Goal: Task Accomplishment & Management: Use online tool/utility

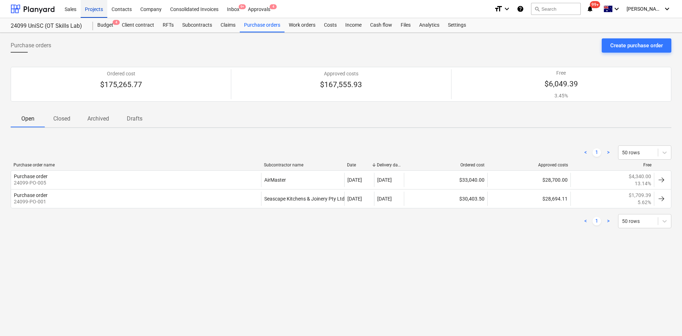
click at [92, 6] on div "Projects" at bounding box center [94, 9] width 27 height 18
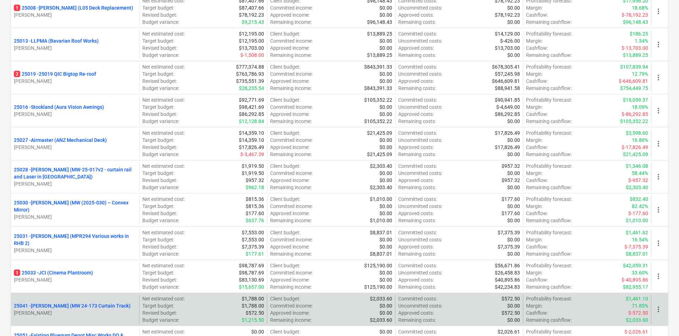
scroll to position [320, 0]
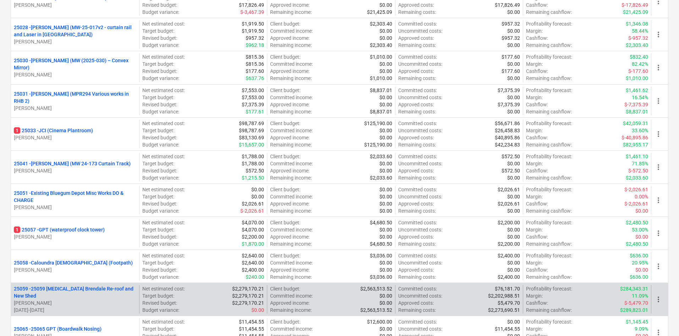
click at [122, 292] on p "25059 - 25059 [MEDICAL_DATA] Brendale Re-roof and New Shed" at bounding box center [75, 292] width 123 height 14
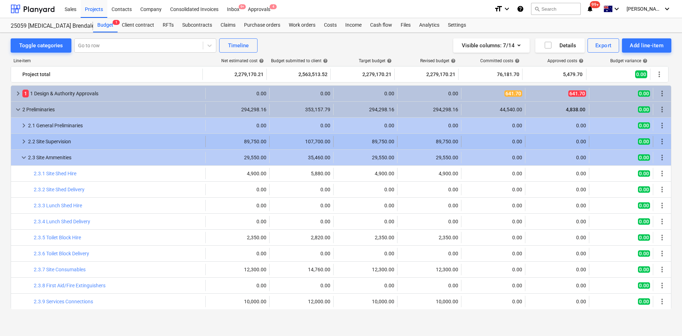
click at [22, 141] on span "keyboard_arrow_right" at bounding box center [24, 141] width 9 height 9
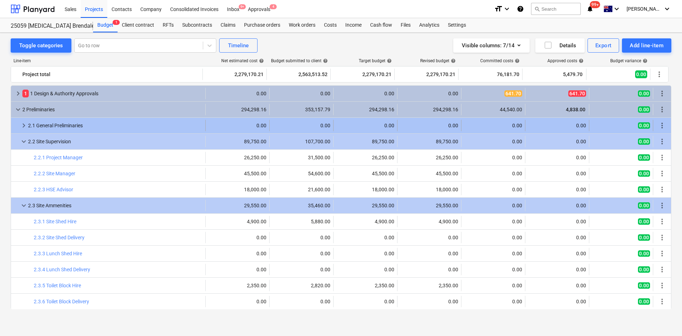
click at [24, 122] on span "keyboard_arrow_right" at bounding box center [24, 125] width 9 height 9
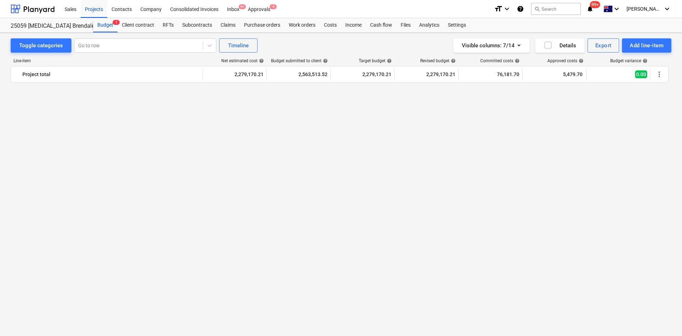
scroll to position [639, 0]
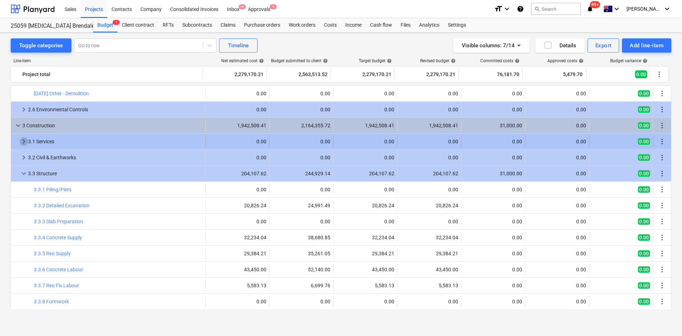
click at [21, 142] on span "keyboard_arrow_right" at bounding box center [24, 141] width 9 height 9
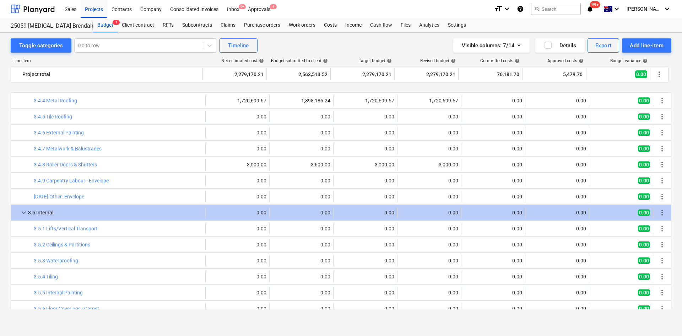
scroll to position [1243, 0]
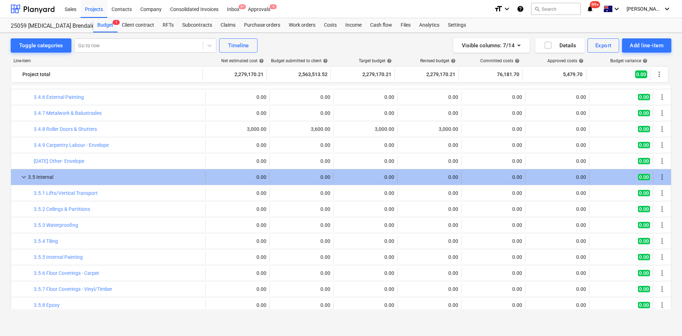
click at [21, 175] on span "keyboard_arrow_down" at bounding box center [24, 177] width 9 height 9
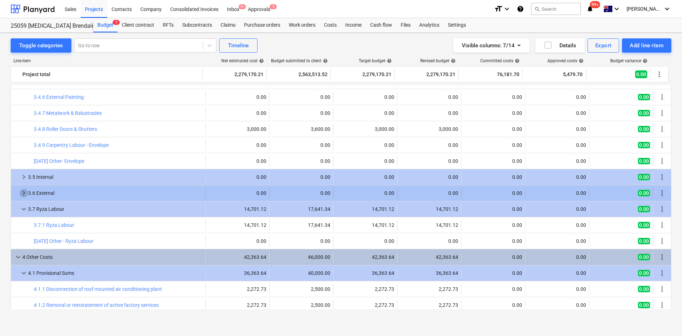
click at [23, 193] on span "keyboard_arrow_right" at bounding box center [24, 193] width 9 height 9
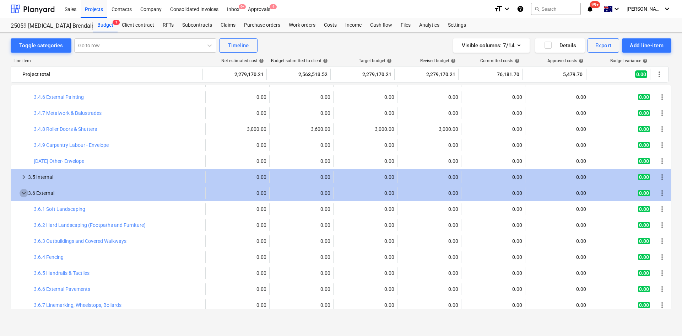
click at [23, 193] on span "keyboard_arrow_down" at bounding box center [24, 193] width 9 height 9
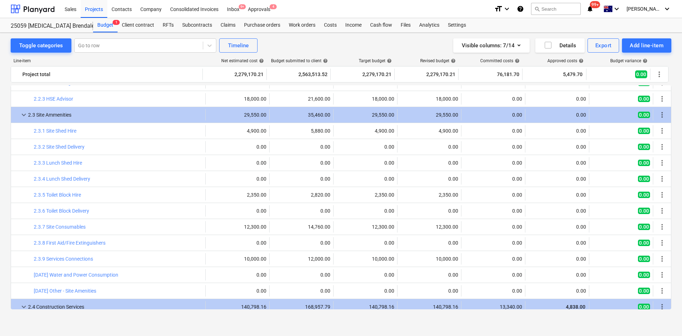
scroll to position [0, 0]
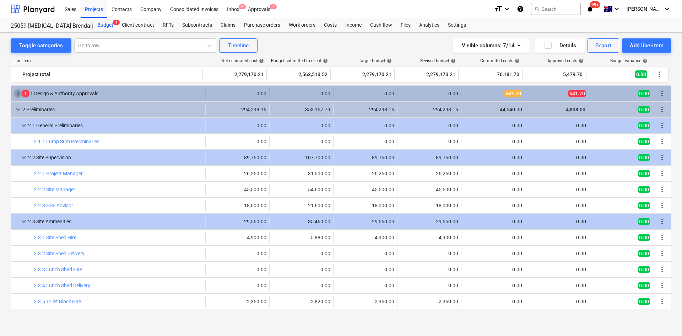
click at [18, 92] on span "keyboard_arrow_right" at bounding box center [18, 93] width 9 height 9
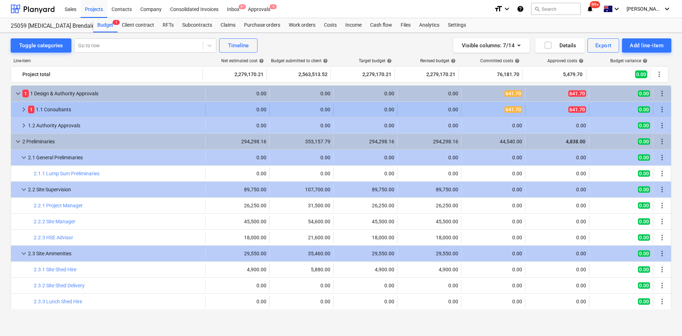
click at [20, 108] on span "keyboard_arrow_right" at bounding box center [24, 109] width 9 height 9
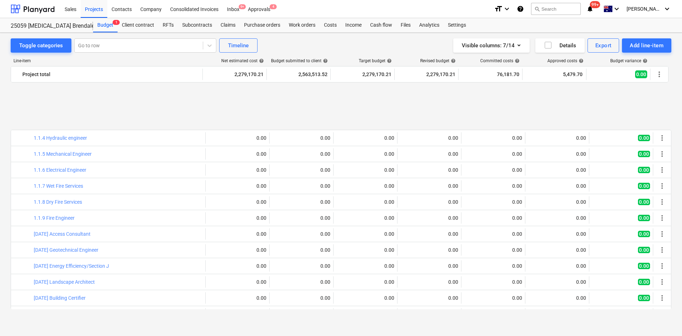
scroll to position [107, 0]
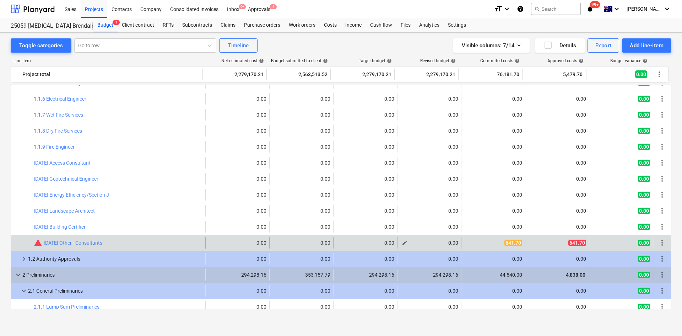
click at [405, 246] on div "edit" at bounding box center [404, 242] width 9 height 9
click at [403, 243] on span "edit" at bounding box center [405, 243] width 6 height 6
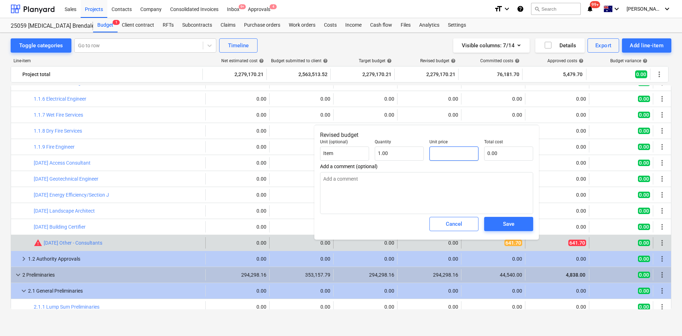
click at [451, 154] on input "text" at bounding box center [453, 153] width 49 height 14
type input "6"
type input "6.00"
type input "64"
type input "64.00"
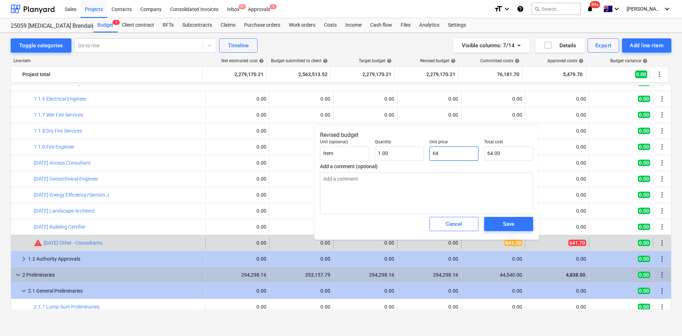
type input "641"
type input "641.00"
type input "641.7"
type input "641.70"
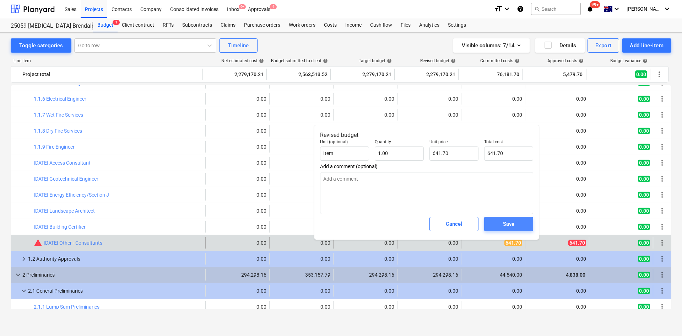
click at [505, 231] on button "Save" at bounding box center [508, 224] width 49 height 14
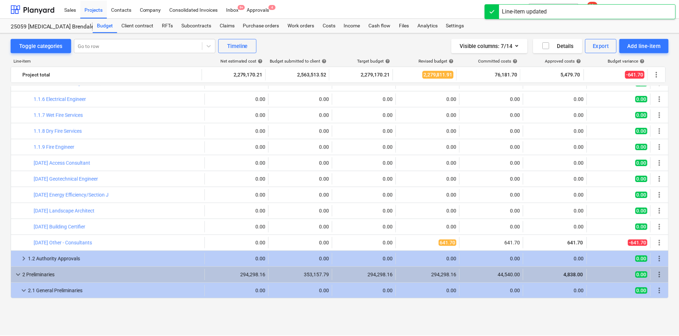
scroll to position [36, 0]
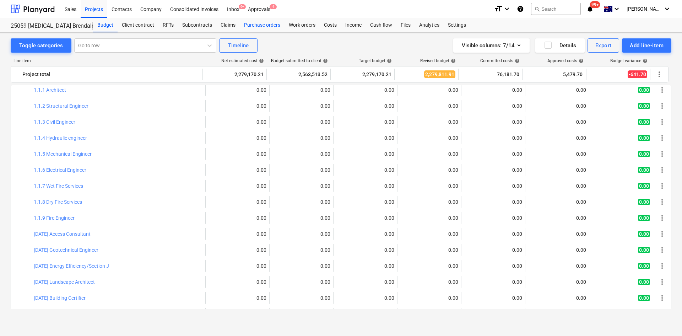
click at [265, 22] on div "Purchase orders" at bounding box center [262, 25] width 45 height 14
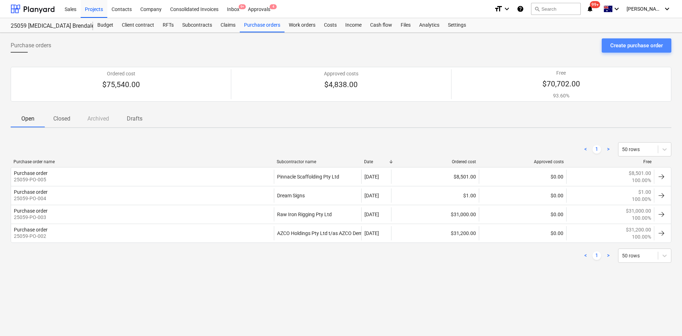
click at [645, 43] on div "Create purchase order" at bounding box center [636, 45] width 53 height 9
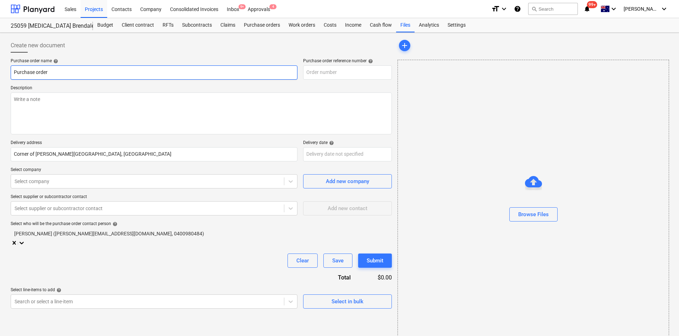
type input "25059-PO-006"
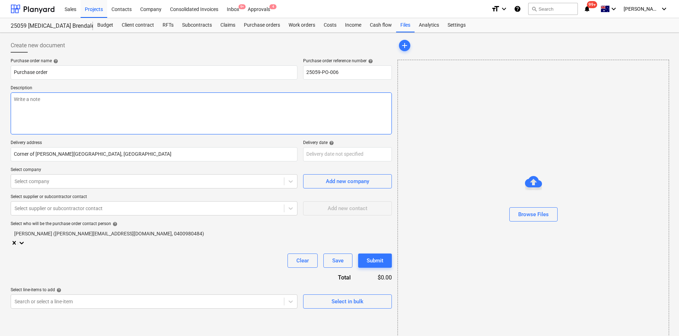
click at [70, 106] on textarea at bounding box center [201, 113] width 381 height 42
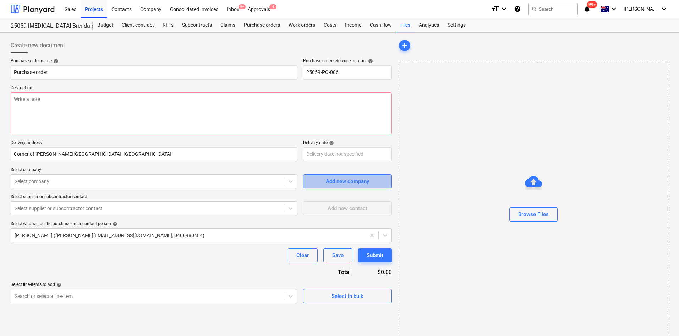
click at [345, 180] on div "Add new company" at bounding box center [347, 181] width 43 height 9
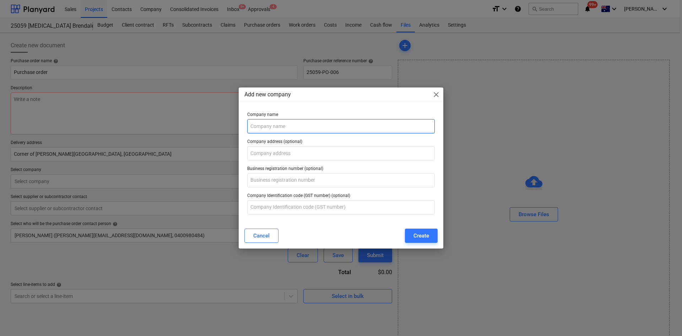
click at [293, 127] on input "text" at bounding box center [341, 126] width 188 height 14
type input "Peer Consulting Engineers"
click at [426, 235] on div "Create" at bounding box center [421, 235] width 16 height 9
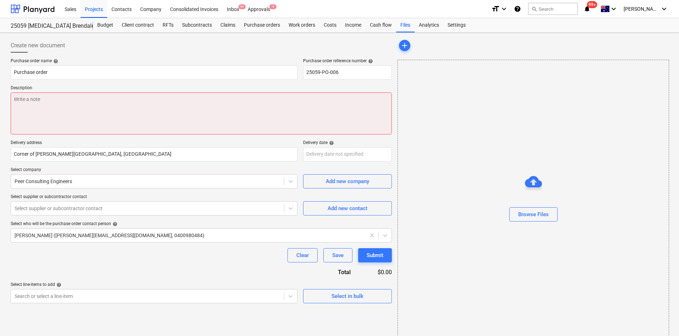
click at [54, 105] on textarea at bounding box center [201, 113] width 381 height 42
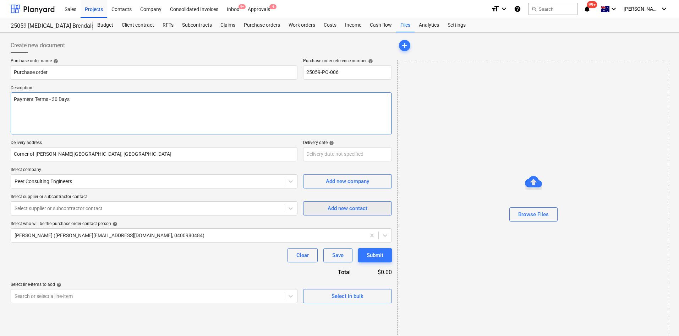
type textarea "Payment Terms - 30 Days"
click at [373, 206] on span "Add new contact" at bounding box center [347, 208] width 71 height 9
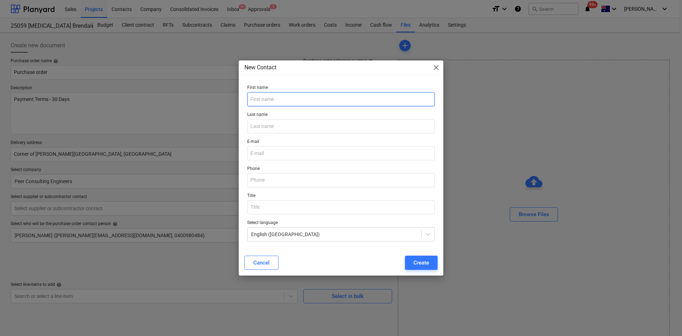
click at [284, 98] on input "text" at bounding box center [341, 99] width 188 height 14
type input "[PERSON_NAME]"
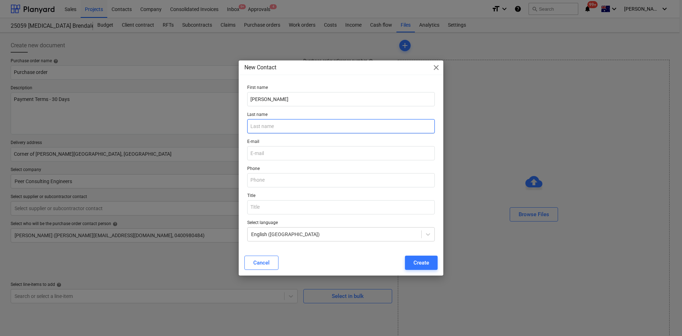
click at [283, 130] on input "text" at bounding box center [341, 126] width 188 height 14
type input "[PERSON_NAME]"
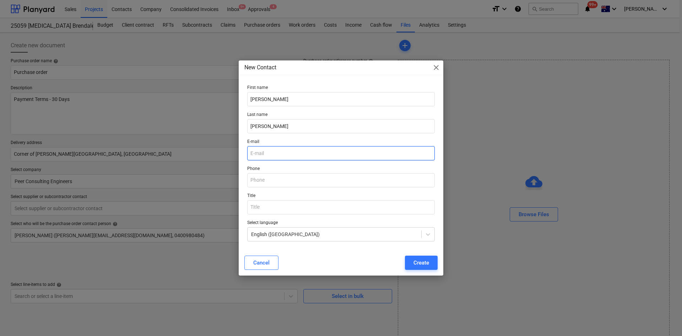
click at [297, 150] on input "email" at bounding box center [341, 153] width 188 height 14
paste input "[PERSON_NAME][EMAIL_ADDRESS][PERSON_NAME][DOMAIN_NAME]"
type input "[PERSON_NAME][EMAIL_ADDRESS][PERSON_NAME][DOMAIN_NAME]"
click at [282, 177] on input "text" at bounding box center [341, 180] width 188 height 14
type input "0423592451"
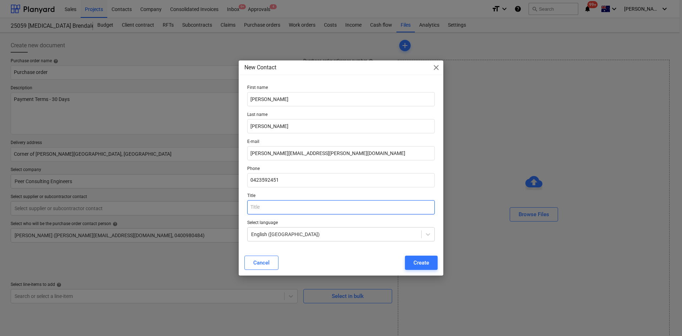
click at [298, 210] on input "text" at bounding box center [341, 207] width 188 height 14
type input "Senior Structural Engineer"
click at [430, 260] on button "Create" at bounding box center [421, 262] width 33 height 14
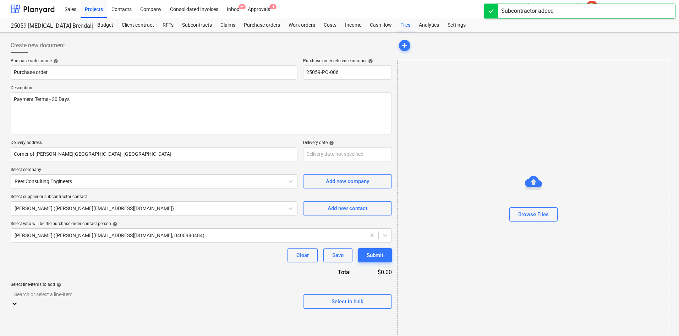
scroll to position [78, 0]
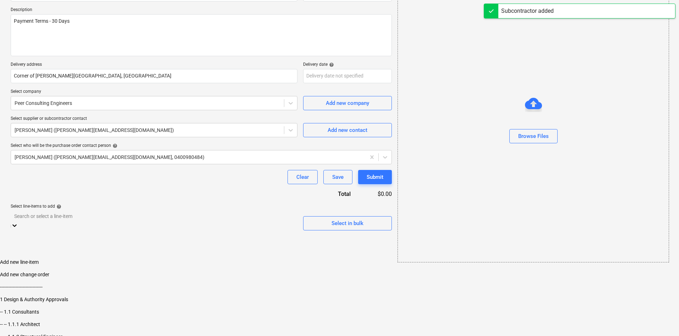
click at [291, 291] on body "Sales Projects Contacts Company Consolidated Invoices Inbox 9+ Approvals 4 form…" at bounding box center [339, 144] width 679 height 444
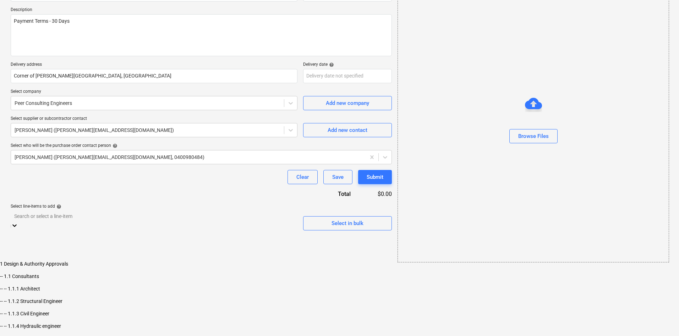
click at [76, 298] on div "-- -- 1.1.2 Structural Engineer" at bounding box center [339, 301] width 679 height 6
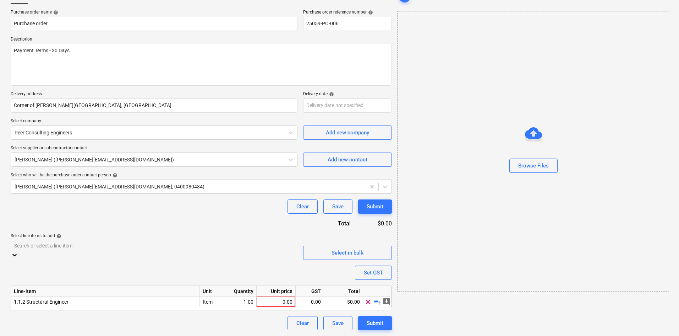
scroll to position [43, 0]
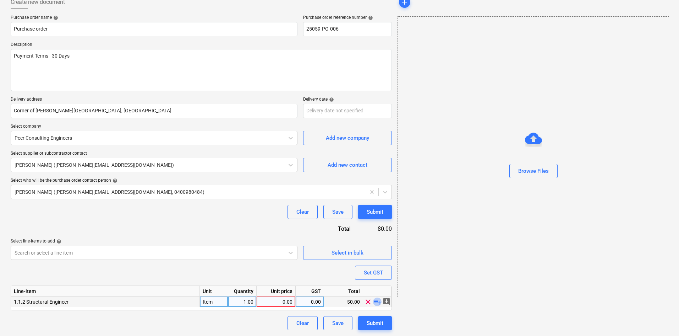
click at [379, 302] on span "playlist_add" at bounding box center [377, 301] width 9 height 9
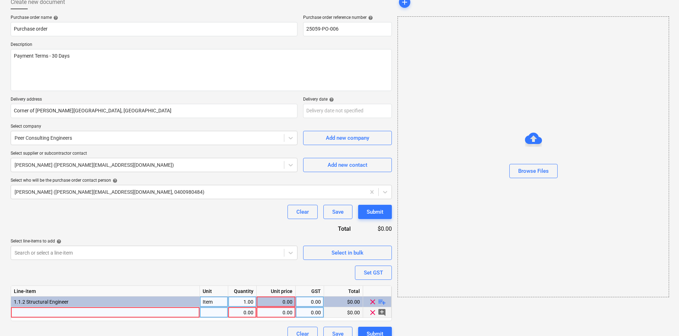
click at [101, 313] on div at bounding box center [105, 312] width 189 height 11
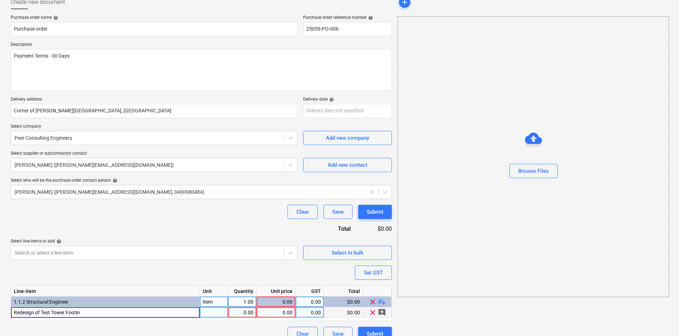
type input "Redesign of Test Tower Footing"
click at [222, 311] on div "pcs" at bounding box center [214, 312] width 28 height 11
type input "Item"
click at [278, 313] on div "0.00" at bounding box center [276, 312] width 33 height 11
type input "600"
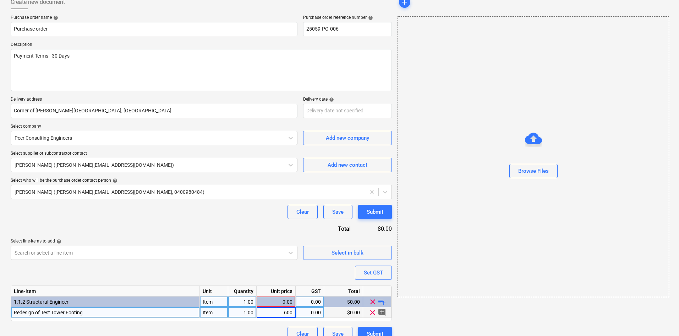
click at [307, 314] on div "0.00" at bounding box center [310, 312] width 22 height 11
type input "10"
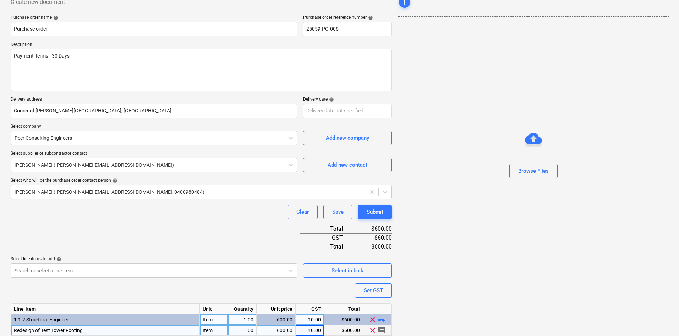
click at [440, 311] on div "add Browse Files" at bounding box center [533, 176] width 277 height 369
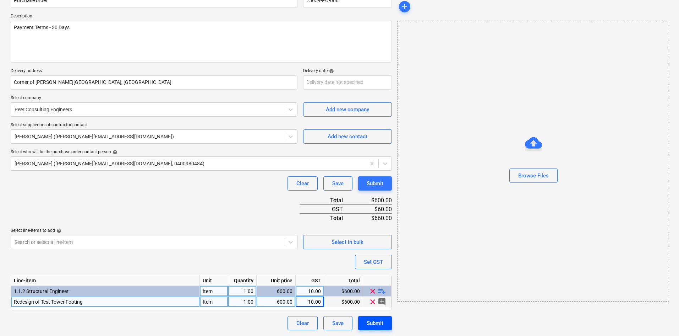
click at [378, 322] on div "Submit" at bounding box center [375, 322] width 17 height 9
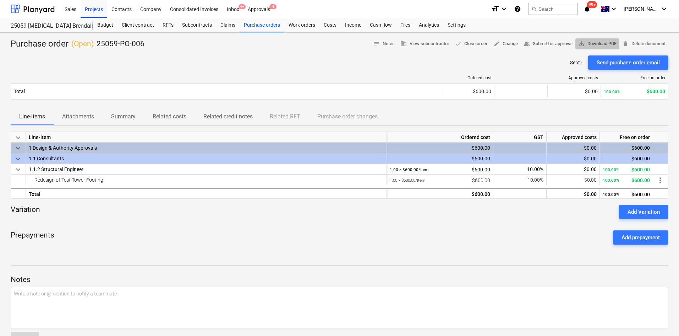
click at [593, 46] on span "save_alt Download PDF" at bounding box center [598, 44] width 38 height 8
click at [284, 73] on div "Ordered cost Approved costs Free on order Total $600.00 $0.00 100.00% $600.00 P…" at bounding box center [340, 89] width 658 height 38
click at [266, 12] on div "Approvals 4" at bounding box center [259, 9] width 31 height 18
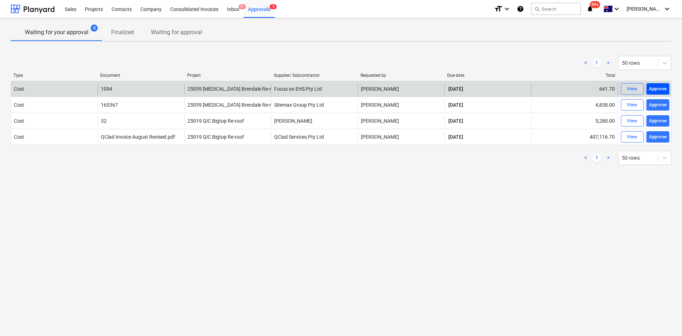
click at [656, 89] on div "Approve" at bounding box center [658, 89] width 18 height 8
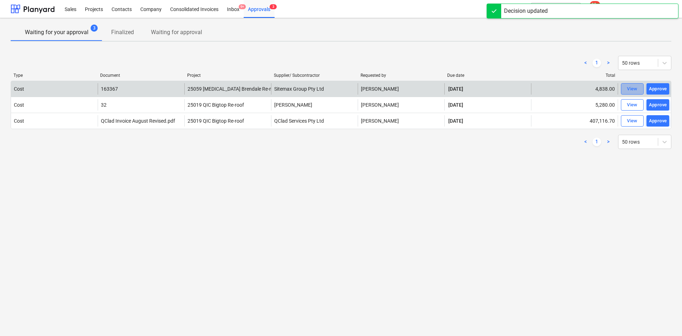
click at [634, 86] on div "View" at bounding box center [632, 89] width 11 height 8
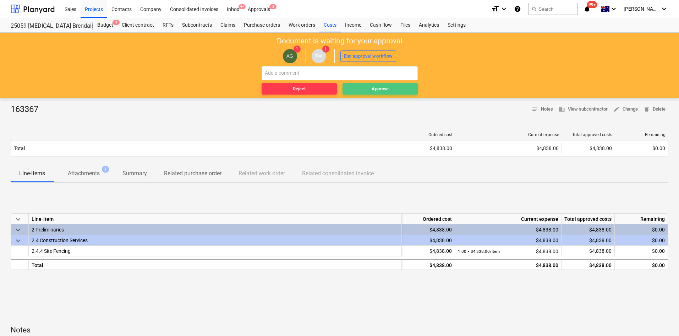
click at [389, 90] on span "Approve" at bounding box center [381, 89] width 70 height 8
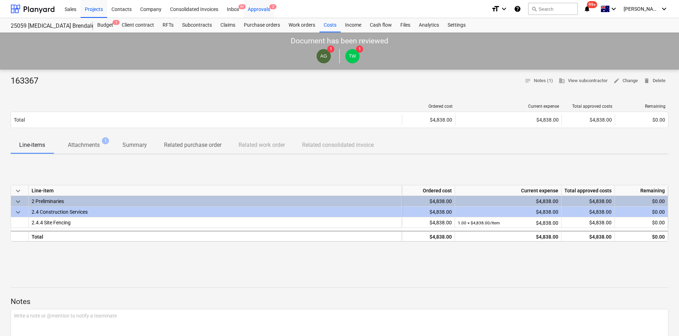
click at [264, 7] on div "Approvals 2" at bounding box center [259, 9] width 31 height 18
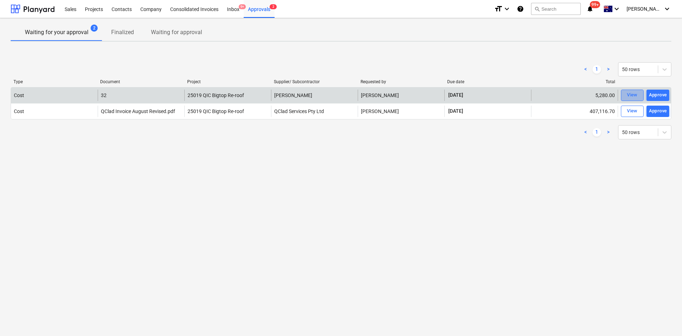
click at [629, 97] on div "View" at bounding box center [632, 95] width 11 height 8
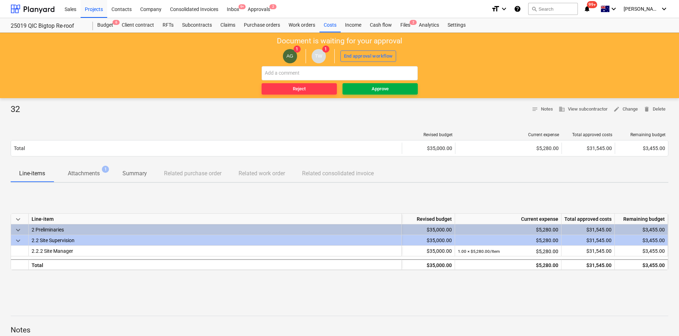
click at [373, 88] on div "Approve" at bounding box center [380, 89] width 17 height 8
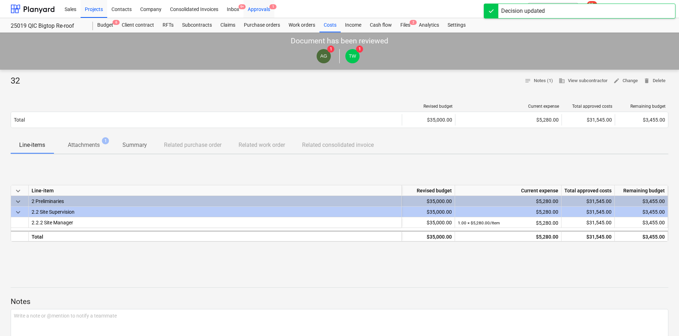
click at [259, 11] on div "Approvals 1" at bounding box center [259, 9] width 31 height 18
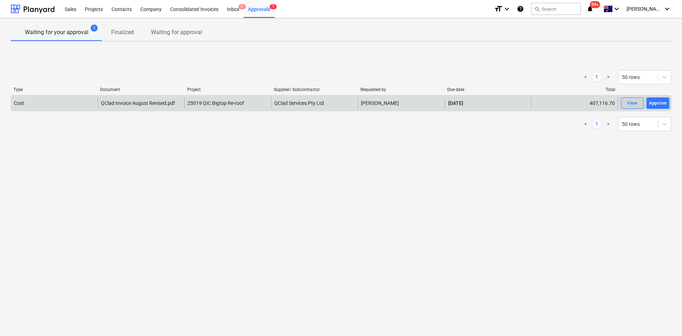
click at [637, 101] on div "View" at bounding box center [632, 103] width 11 height 8
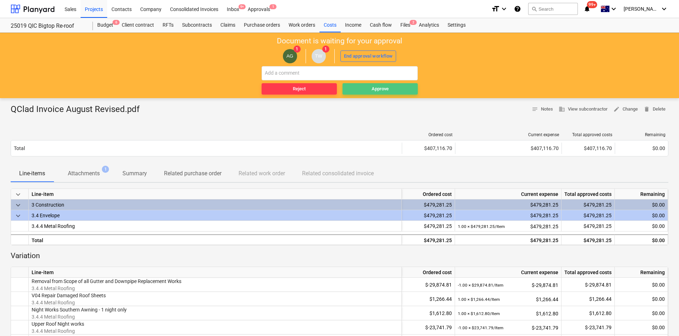
click at [353, 92] on span "Approve" at bounding box center [381, 89] width 70 height 8
